Goal: Task Accomplishment & Management: Complete application form

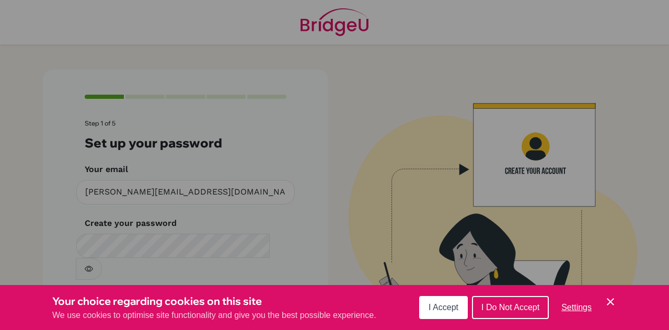
scroll to position [35, 0]
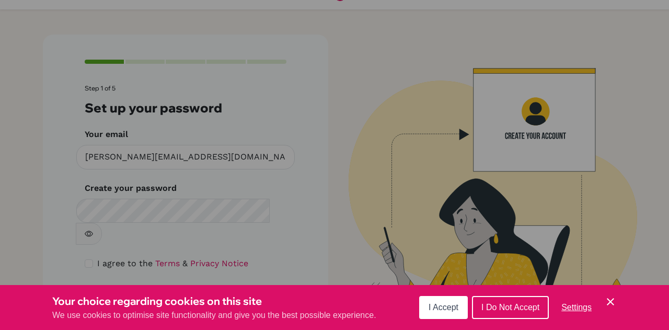
click at [439, 308] on span "I Accept" at bounding box center [443, 307] width 30 height 9
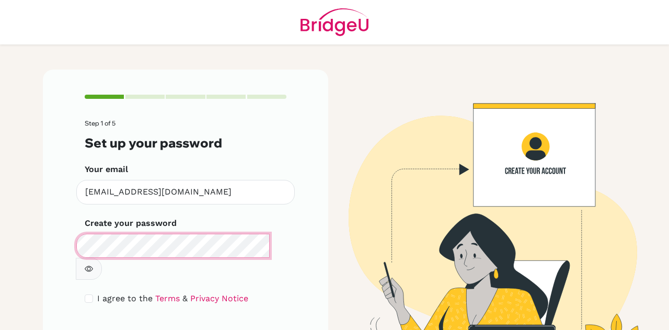
scroll to position [35, 0]
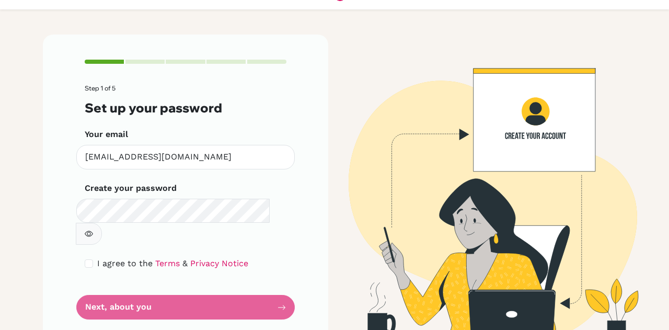
click at [304, 247] on div "Step 1 of 5 Set up your password Your email [EMAIL_ADDRESS][DOMAIN_NAME] Invali…" at bounding box center [185, 189] width 285 height 310
click at [290, 204] on div "Make sure it's at least 6 characters" at bounding box center [185, 222] width 218 height 46
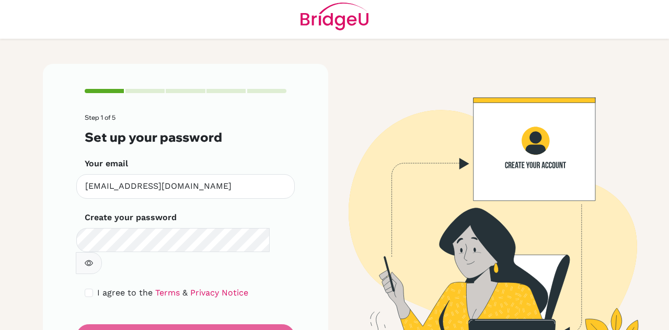
scroll to position [0, 0]
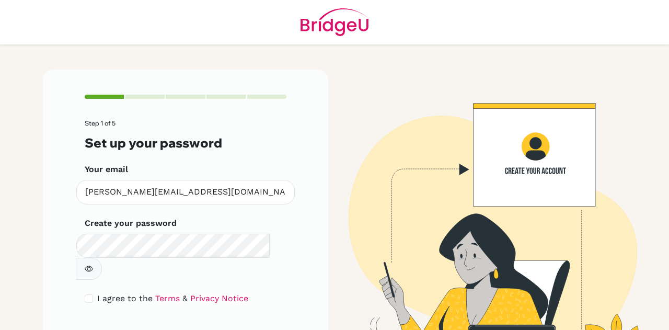
scroll to position [30, 0]
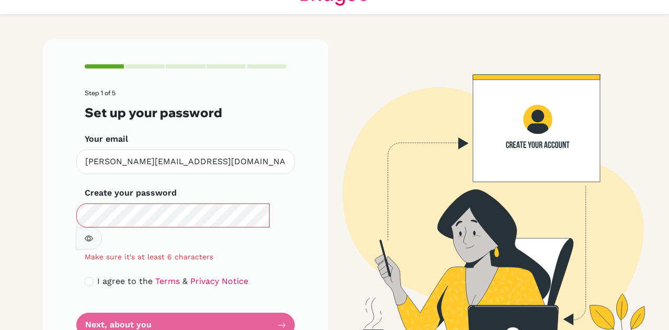
click at [74, 272] on div "Step 1 of 5 Set up your password Your email minnie.chen01@iis.kh.edu.tw Invalid…" at bounding box center [185, 200] width 285 height 323
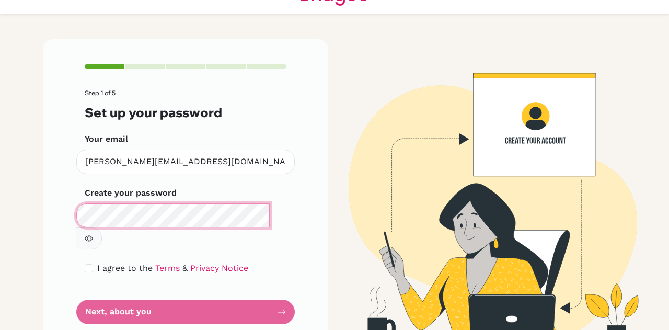
scroll to position [35, 0]
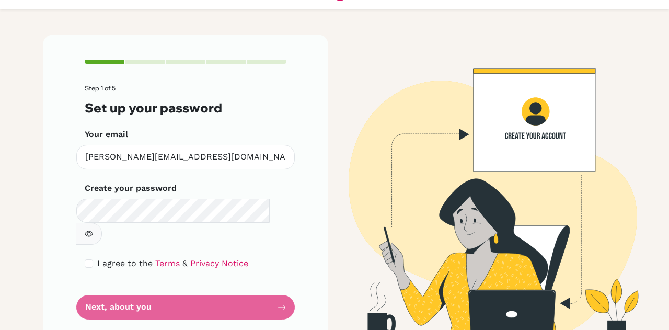
click at [305, 249] on div "Step 1 of 5 Set up your password Your email minnie.chen01@iis.kh.edu.tw Invalid…" at bounding box center [185, 189] width 285 height 310
